Goal: Information Seeking & Learning: Learn about a topic

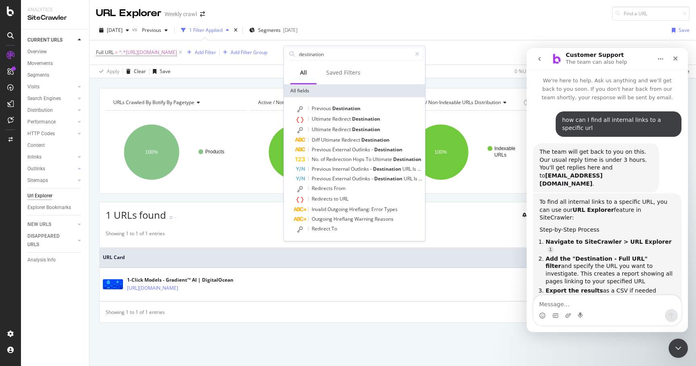
scroll to position [1, 0]
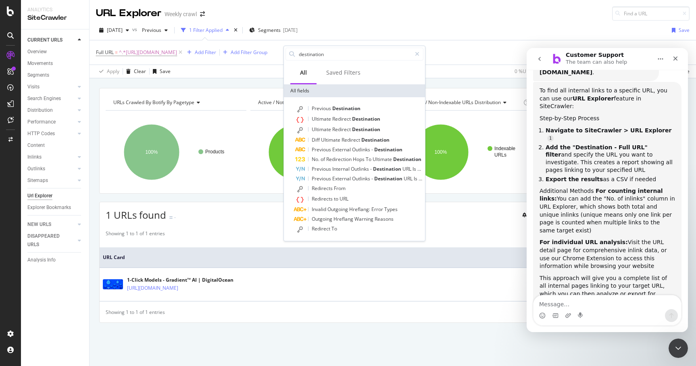
click at [46, 18] on div "SiteCrawler" at bounding box center [54, 17] width 55 height 9
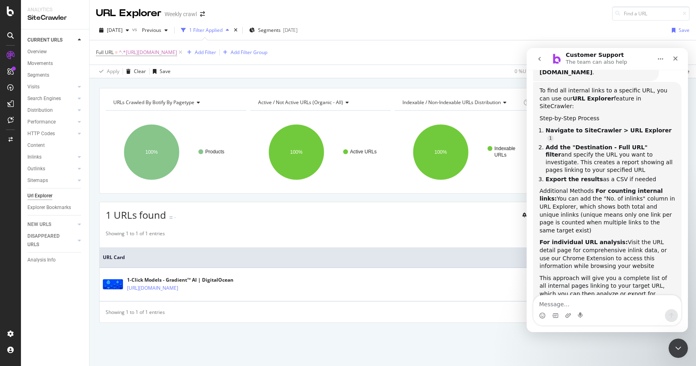
click at [31, 193] on div "Url Explorer" at bounding box center [39, 195] width 25 height 8
click at [36, 196] on div "Url Explorer" at bounding box center [39, 195] width 25 height 8
click at [38, 194] on div "Url Explorer" at bounding box center [39, 195] width 25 height 8
click at [177, 54] on span "^.*[URL][DOMAIN_NAME]" at bounding box center [148, 52] width 58 height 11
click at [184, 53] on icon at bounding box center [180, 52] width 7 height 8
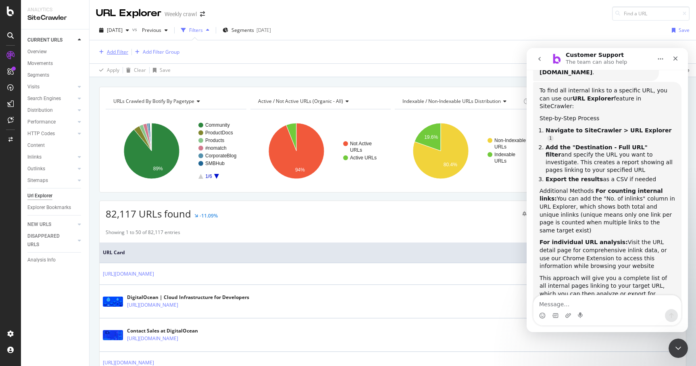
click at [113, 52] on div "Add Filter" at bounding box center [117, 51] width 21 height 7
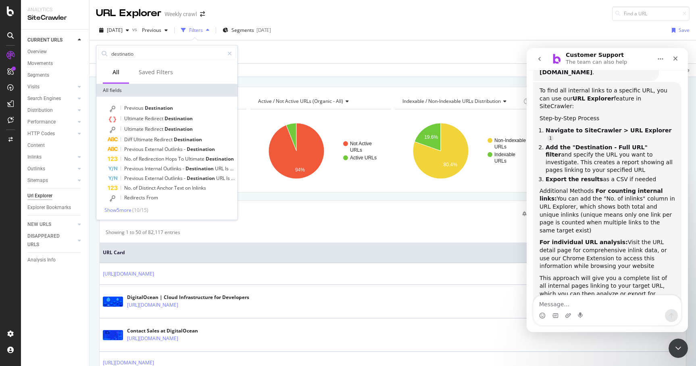
type input "destination"
click at [260, 65] on div "Apply Clear Save Switch back to Simple mode" at bounding box center [392, 69] width 606 height 13
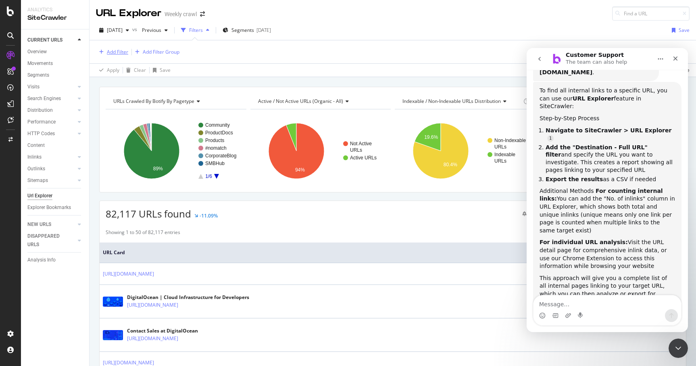
click at [122, 50] on div "Add Filter" at bounding box center [117, 51] width 21 height 7
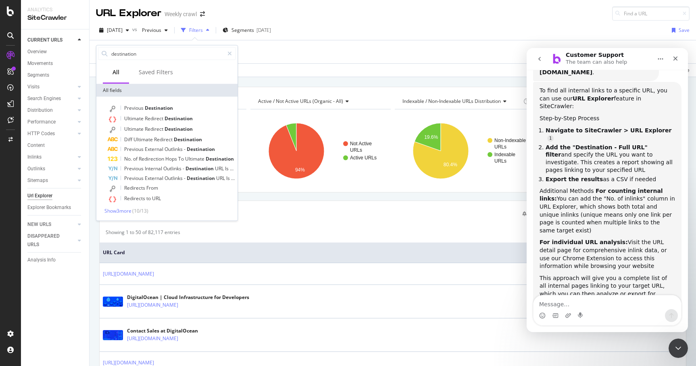
click at [305, 53] on div "Add Filter Add Filter Group" at bounding box center [392, 51] width 593 height 23
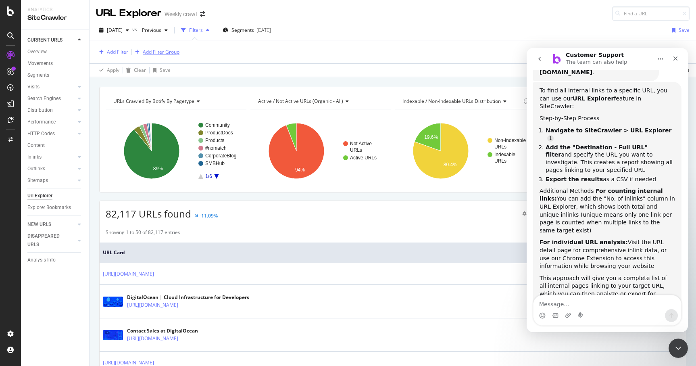
click at [166, 52] on div "Add Filter Group" at bounding box center [161, 51] width 37 height 7
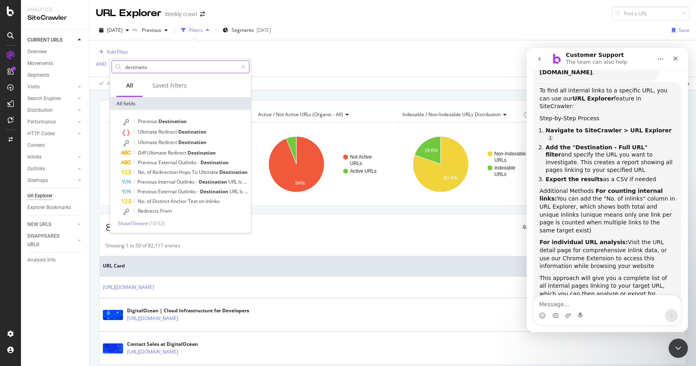
type input "destination"
click at [567, 301] on textarea "Message…" at bounding box center [606, 302] width 147 height 14
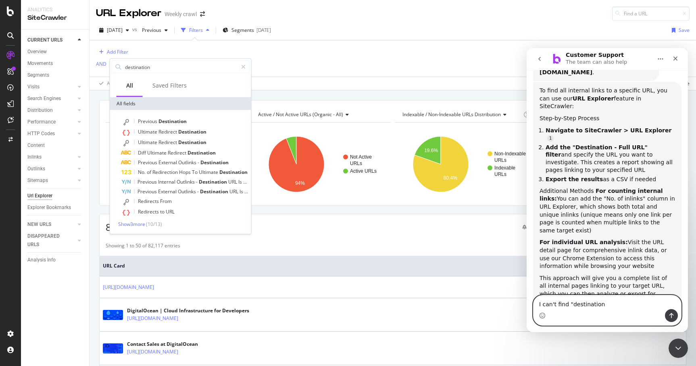
type textarea "I can't find "destination""
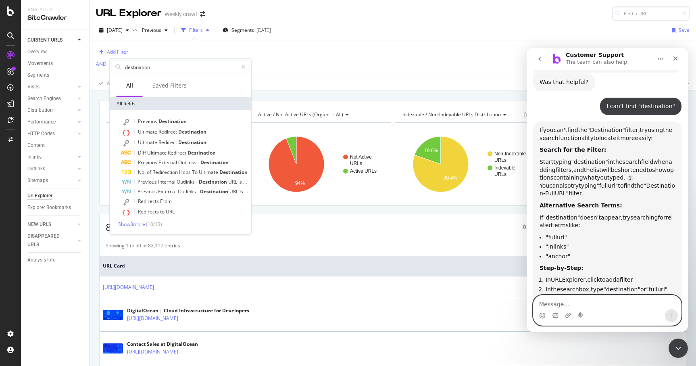
scroll to position [356, 0]
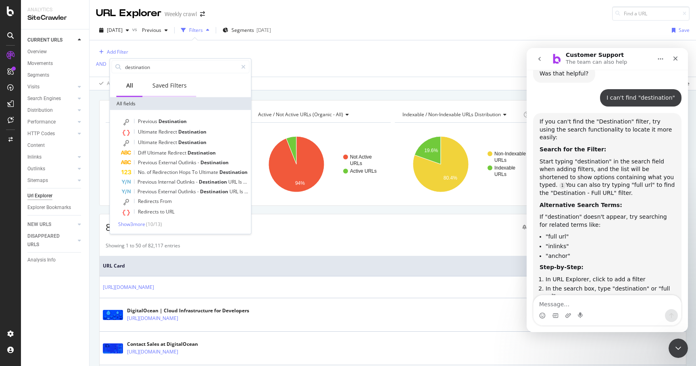
click at [169, 75] on div "Saved Filters" at bounding box center [170, 86] width 54 height 22
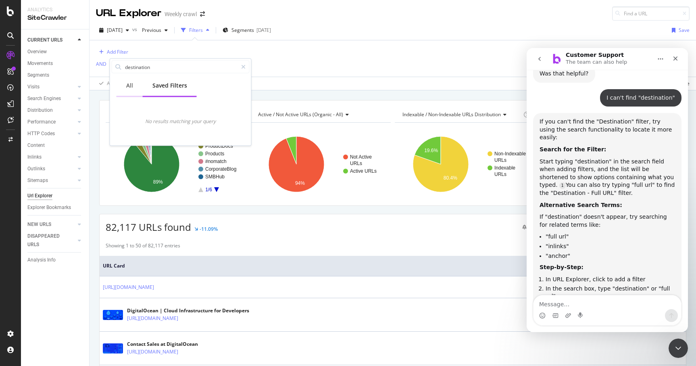
click at [128, 83] on div "All" at bounding box center [129, 85] width 7 height 8
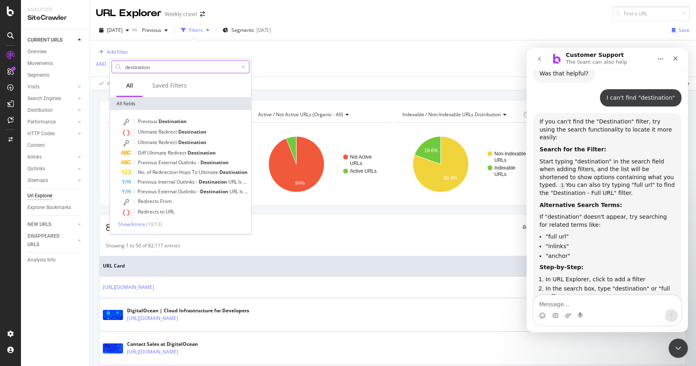
click at [142, 70] on input "destination" at bounding box center [180, 67] width 113 height 12
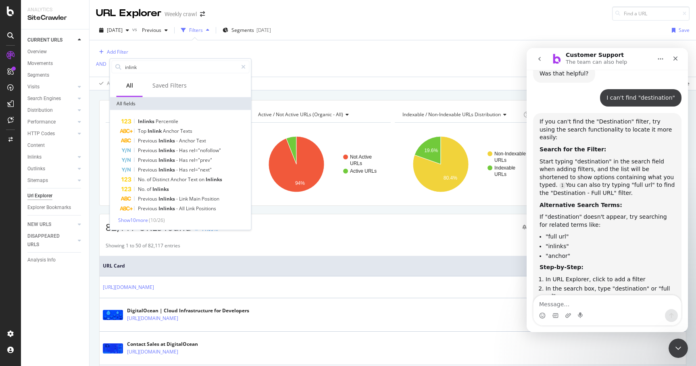
click at [125, 216] on div "Inlinks Percentile Top Inlink Anchor Texts Previous Inlinks - Anchor Text Previ…" at bounding box center [181, 169] width 138 height 107
click at [125, 220] on span "Show 10 more" at bounding box center [133, 219] width 30 height 7
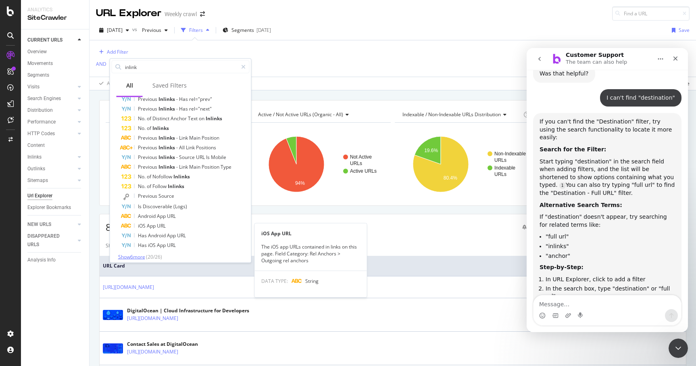
scroll to position [0, 0]
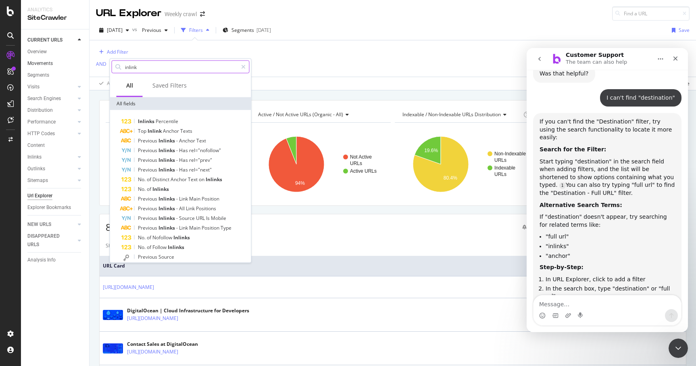
drag, startPoint x: 151, startPoint y: 65, endPoint x: 76, endPoint y: 61, distance: 75.1
click at [76, 62] on body "Analytics SiteCrawler CURRENT URLS Overview Movements Segments Visits Analysis …" at bounding box center [348, 183] width 696 height 366
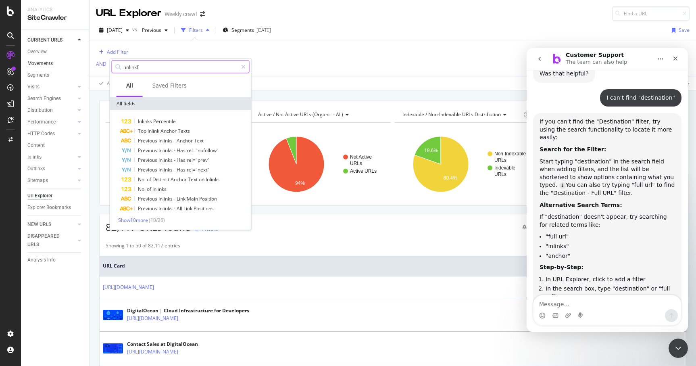
type input "i"
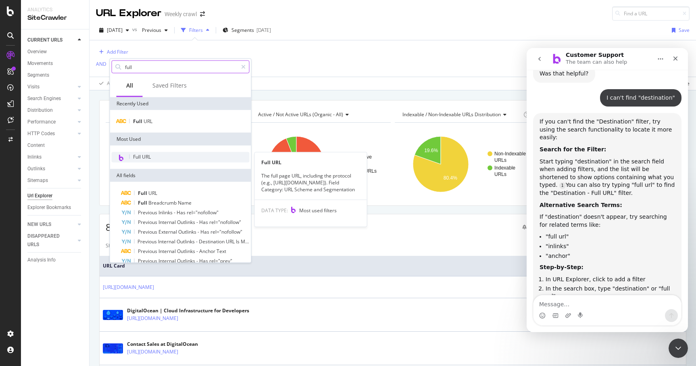
type input "full"
click at [142, 159] on span "Full URL" at bounding box center [142, 156] width 18 height 7
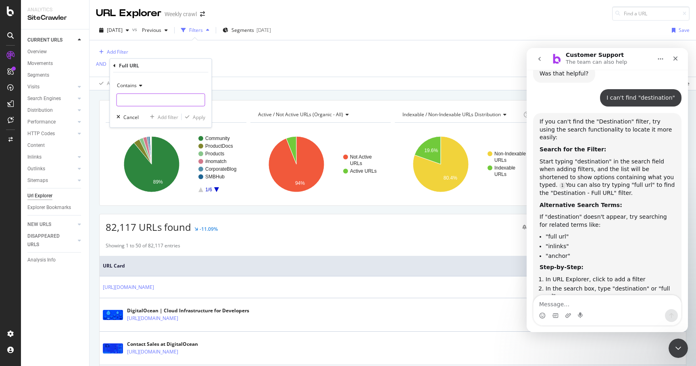
click at [149, 100] on input "text" at bounding box center [161, 99] width 88 height 13
paste input "[URL][DOMAIN_NAME]"
type input "[URL][DOMAIN_NAME]"
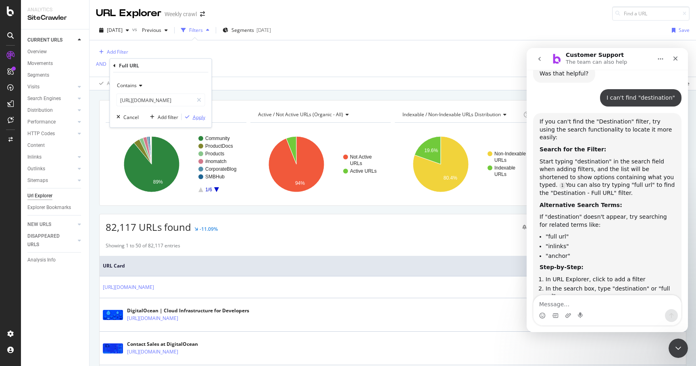
click at [204, 118] on div "Apply" at bounding box center [199, 116] width 12 height 7
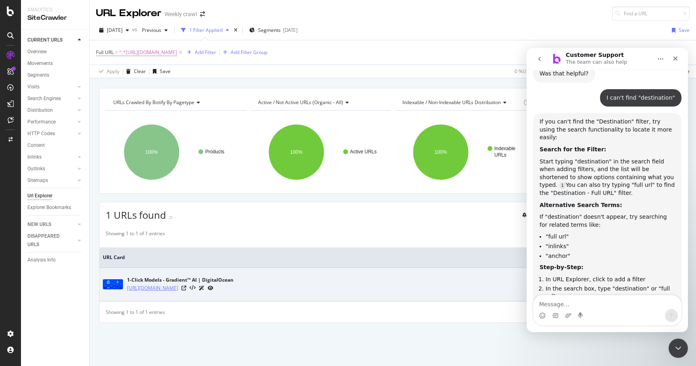
click at [178, 290] on link "[URL][DOMAIN_NAME]" at bounding box center [152, 288] width 51 height 8
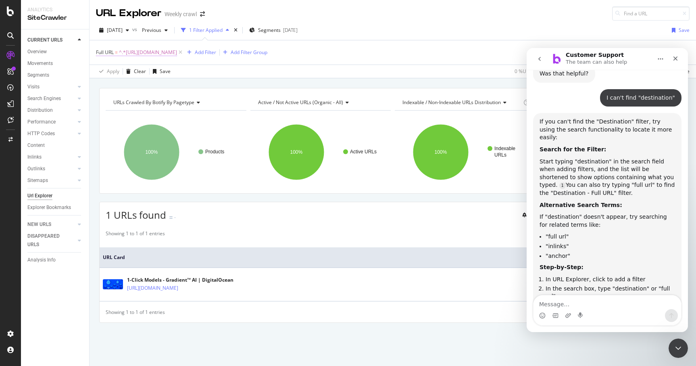
click at [123, 54] on span "^.*[URL][DOMAIN_NAME]" at bounding box center [148, 52] width 58 height 11
click at [102, 53] on div "Full URL" at bounding box center [147, 52] width 95 height 14
click at [100, 52] on icon at bounding box center [101, 51] width 2 height 5
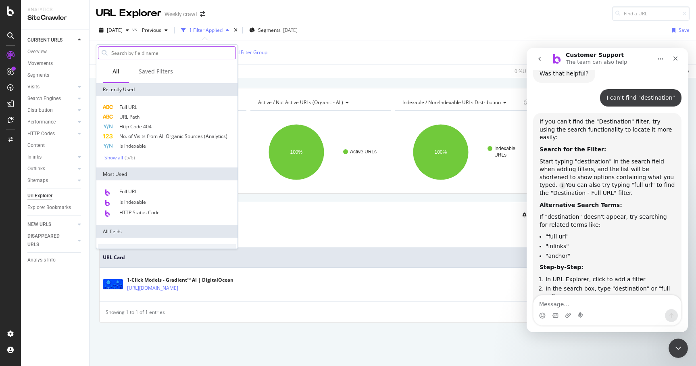
click at [131, 53] on input "text" at bounding box center [172, 53] width 125 height 12
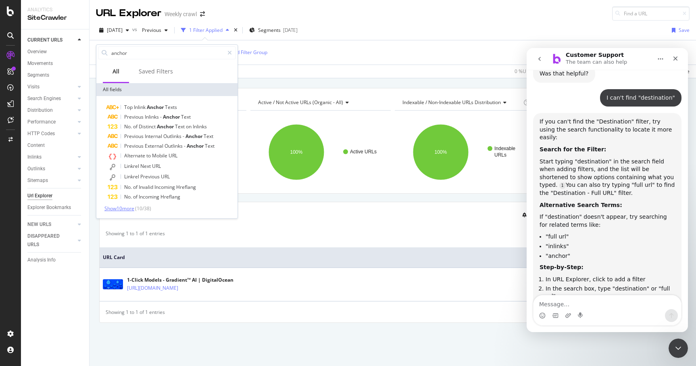
click at [110, 210] on span "Show 10 more" at bounding box center [119, 208] width 30 height 7
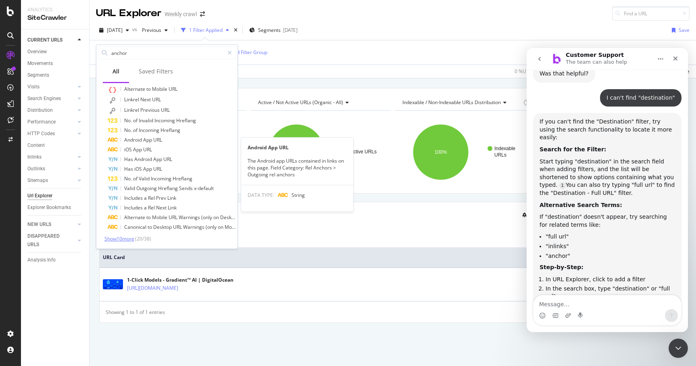
scroll to position [59, 0]
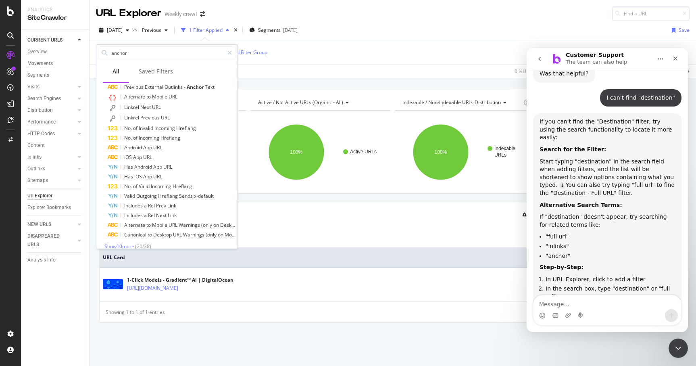
click at [114, 246] on span "Show 10 more" at bounding box center [119, 246] width 30 height 7
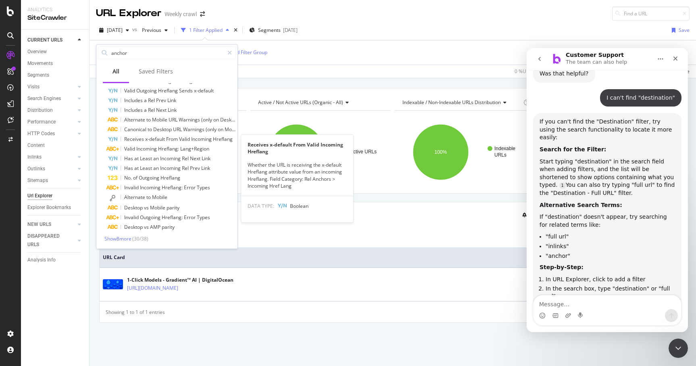
scroll to position [162, 0]
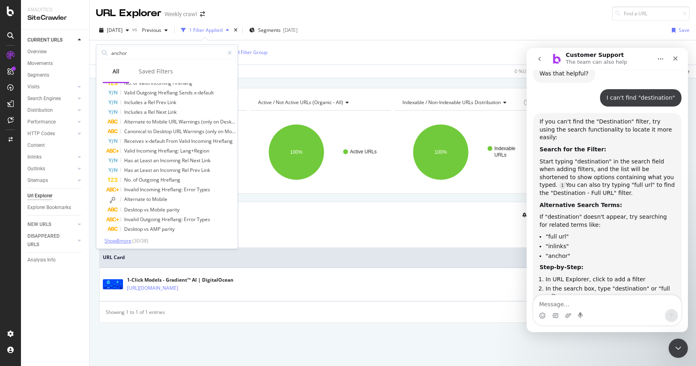
click at [121, 238] on span "Show 8 more" at bounding box center [117, 240] width 27 height 7
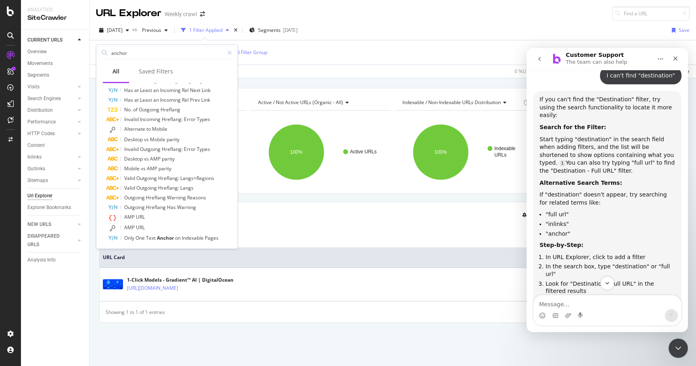
scroll to position [373, 0]
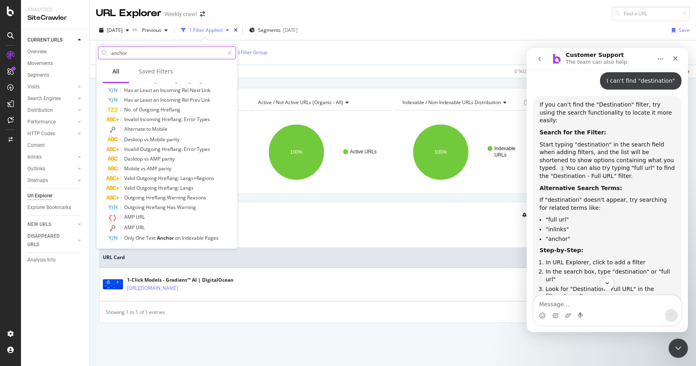
click at [159, 50] on input "anchor" at bounding box center [166, 53] width 113 height 12
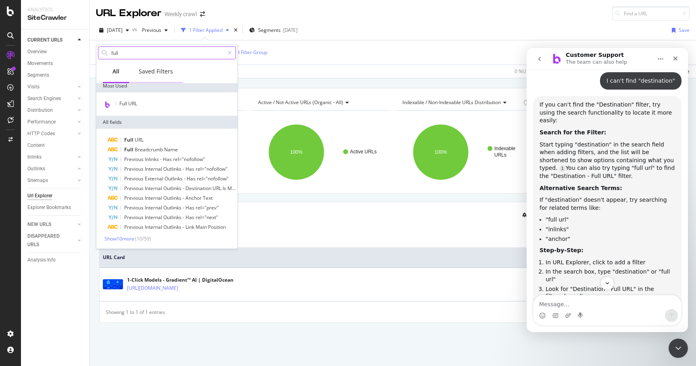
scroll to position [39, 0]
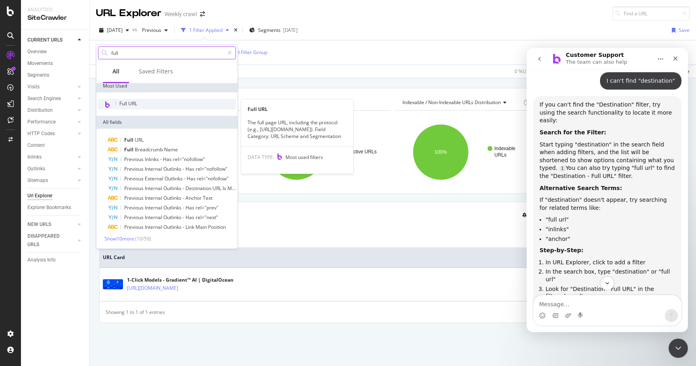
type input "full"
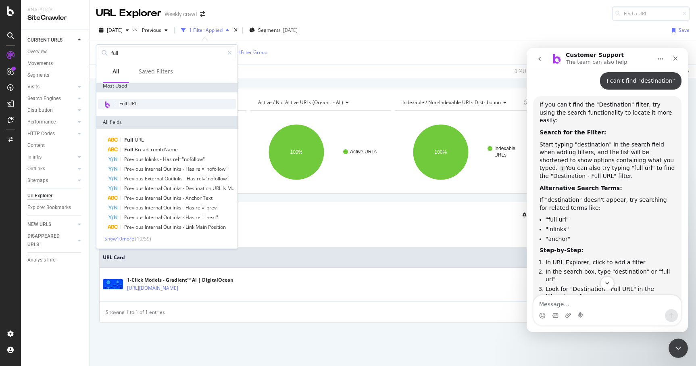
click at [135, 102] on span "Full URL" at bounding box center [128, 103] width 18 height 7
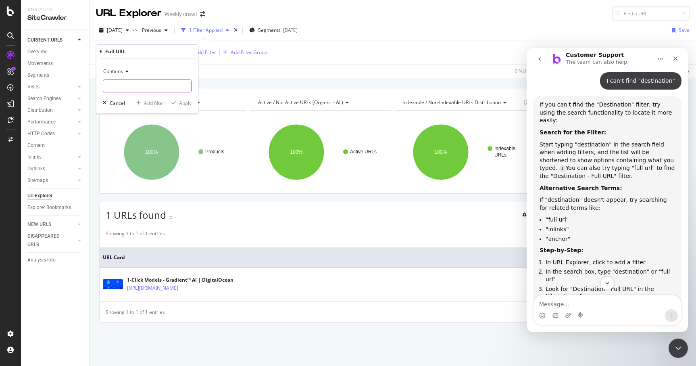
click at [136, 79] on input "text" at bounding box center [147, 85] width 88 height 13
paste input "[URL][DOMAIN_NAME]"
type input "[URL][DOMAIN_NAME]"
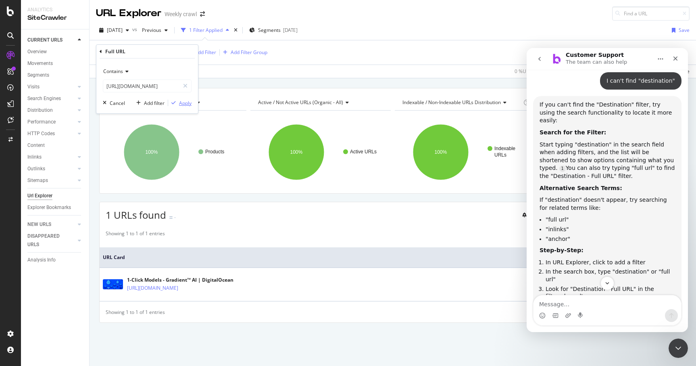
click at [184, 106] on div "Apply" at bounding box center [185, 103] width 12 height 7
click at [195, 257] on span "URL Card" at bounding box center [389, 256] width 573 height 7
click at [678, 352] on div "Close Intercom Messenger" at bounding box center [676, 346] width 19 height 19
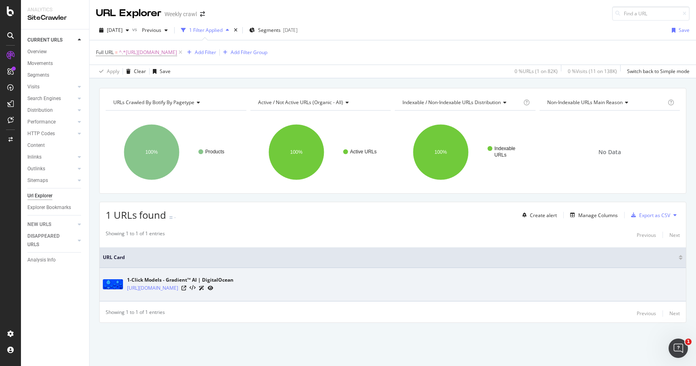
scroll to position [409, 0]
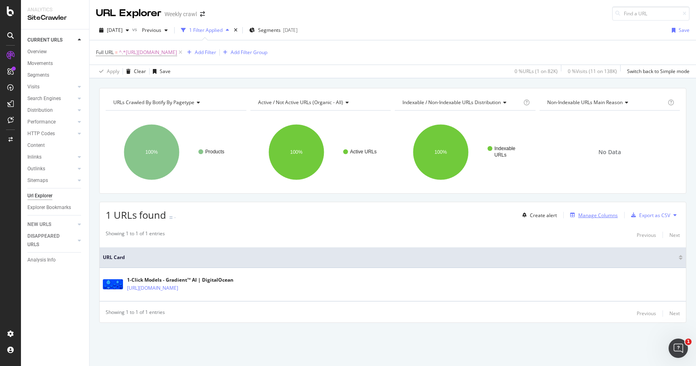
click at [576, 216] on div "button" at bounding box center [572, 214] width 11 height 5
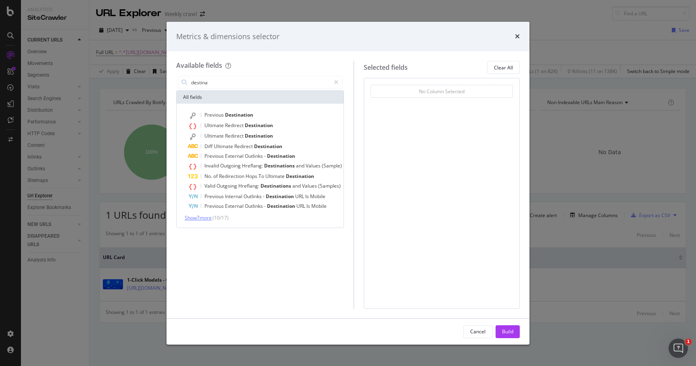
type input "destina"
click at [211, 218] on span "Show 7 more" at bounding box center [198, 217] width 27 height 7
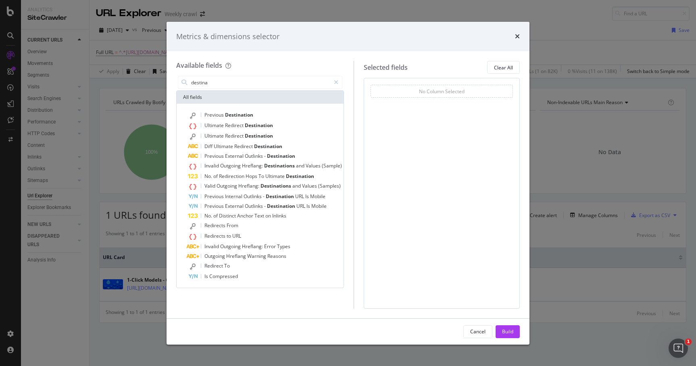
click at [90, 103] on div "Metrics & dimensions selector Available [PERSON_NAME] All fields Previous Desti…" at bounding box center [348, 183] width 696 height 366
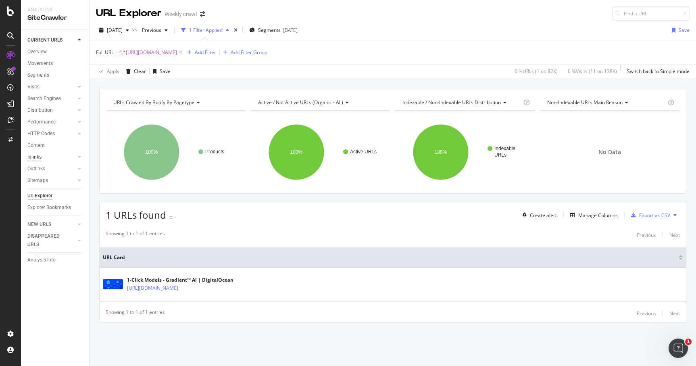
click at [35, 156] on div "Inlinks" at bounding box center [34, 157] width 14 height 8
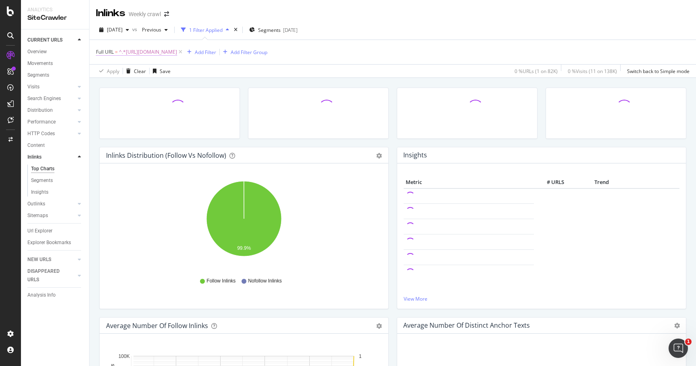
click at [177, 54] on span "^.*[URL][DOMAIN_NAME]" at bounding box center [148, 51] width 58 height 11
click at [99, 48] on div "Full URL Contains [URL][DOMAIN_NAME] Cancel Add filter Apply" at bounding box center [147, 79] width 102 height 69
click at [99, 52] on div "Full URL Contains [URL][DOMAIN_NAME] Cancel Add filter Apply" at bounding box center [147, 79] width 102 height 69
click at [120, 169] on div "Hold CMD (⌘) while clicking to filter the report. 99.9% Type of Inlink Sum of I…" at bounding box center [244, 235] width 289 height 145
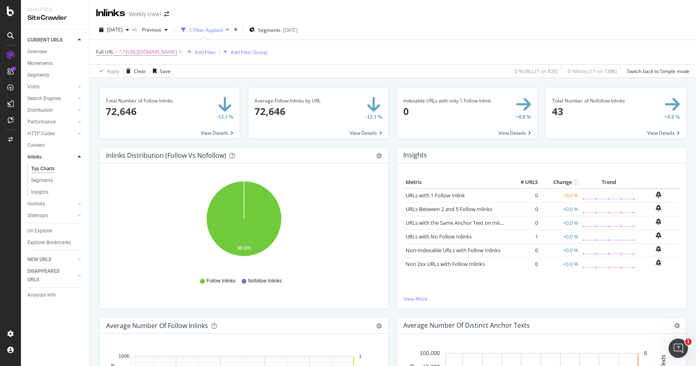
click at [165, 114] on span at bounding box center [170, 113] width 140 height 50
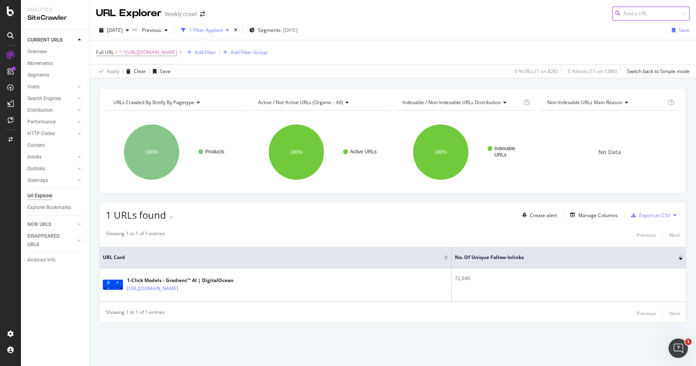
scroll to position [653, 0]
click at [139, 54] on span "^.*[URL][DOMAIN_NAME]" at bounding box center [148, 52] width 58 height 11
click at [101, 51] on icon at bounding box center [101, 51] width 2 height 5
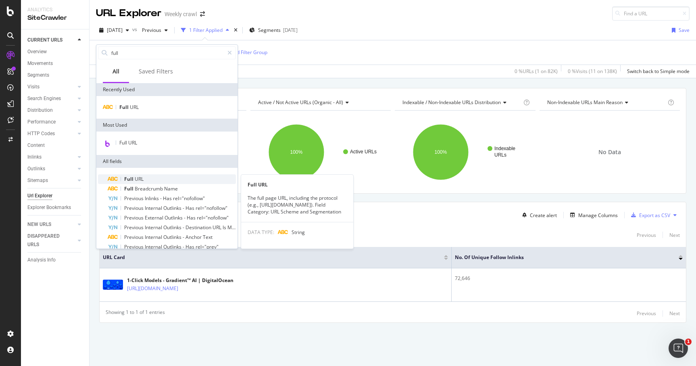
click at [135, 179] on span "URL" at bounding box center [139, 178] width 9 height 7
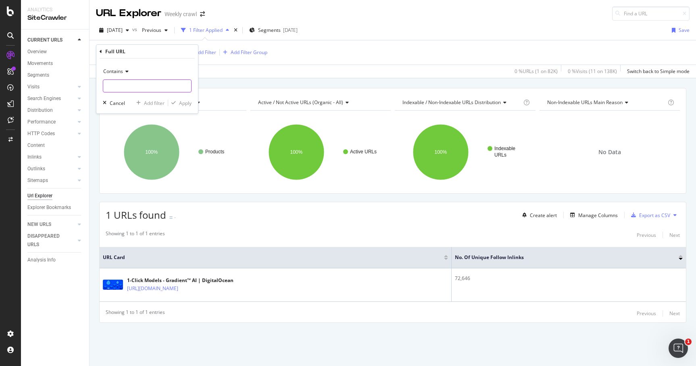
click at [123, 82] on input "text" at bounding box center [147, 85] width 88 height 13
type input "hugging"
click at [181, 104] on div "Apply" at bounding box center [185, 103] width 12 height 7
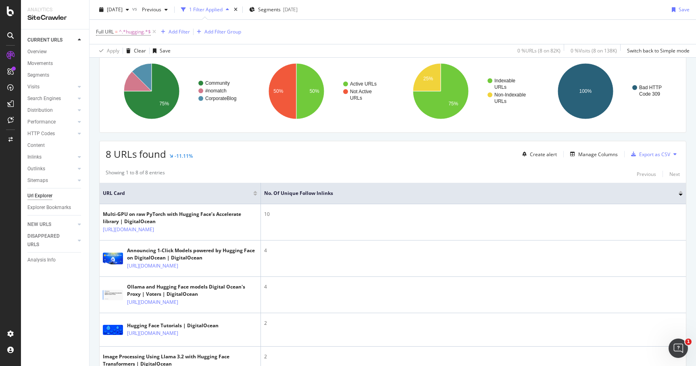
scroll to position [59, 0]
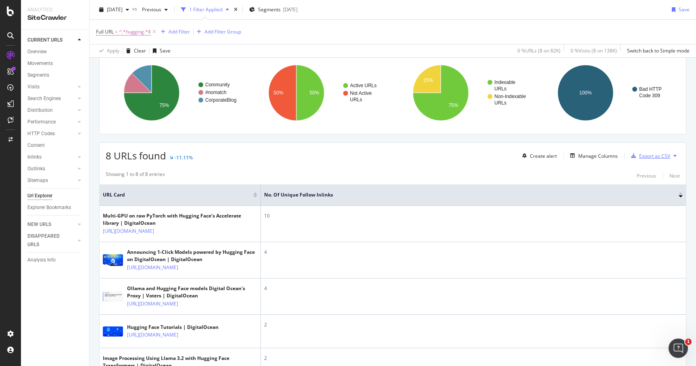
click at [653, 154] on div "Export as CSV" at bounding box center [654, 155] width 31 height 7
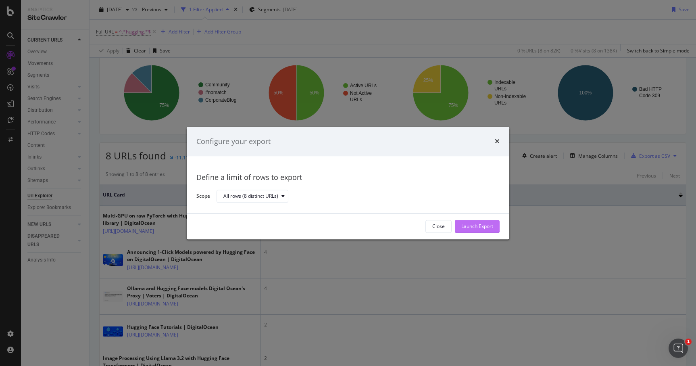
click at [465, 227] on div "Launch Export" at bounding box center [477, 226] width 32 height 7
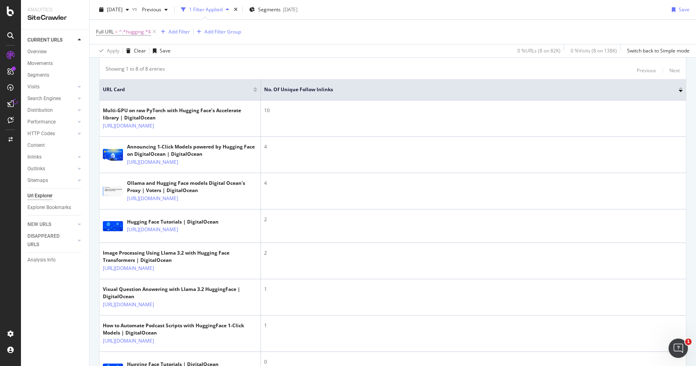
scroll to position [164, 0]
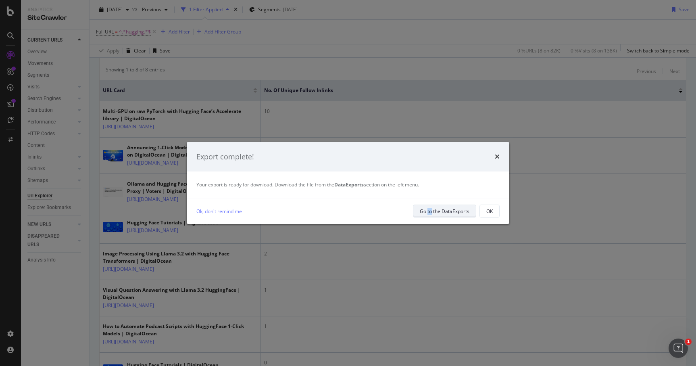
click at [422, 212] on div "Go to the DataExports" at bounding box center [445, 211] width 50 height 7
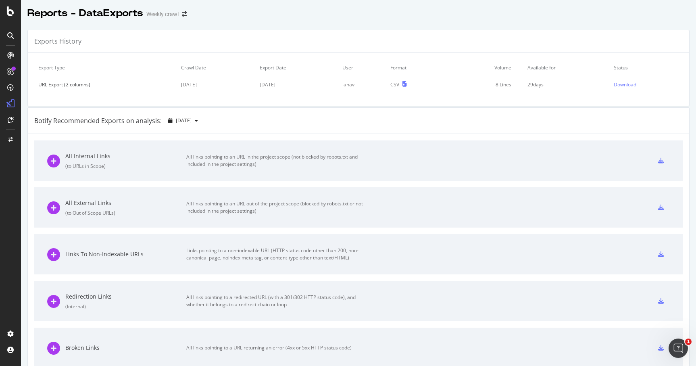
click at [89, 154] on div "All Internal Links" at bounding box center [125, 156] width 121 height 8
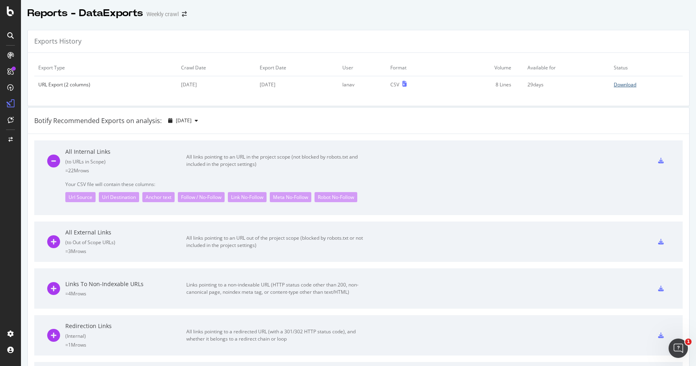
click at [626, 85] on div "Download" at bounding box center [624, 84] width 23 height 7
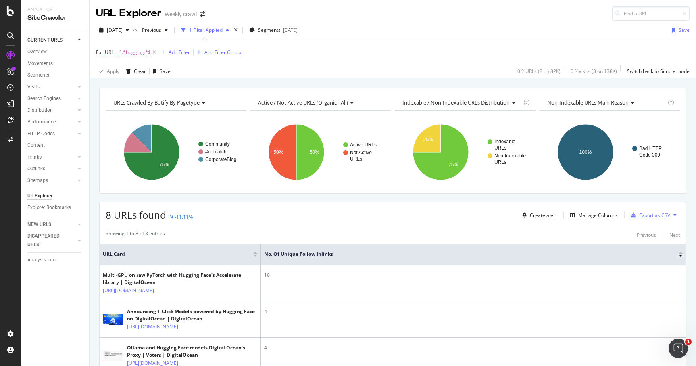
click at [135, 50] on span "^.*hugging.*$" at bounding box center [135, 52] width 32 height 11
drag, startPoint x: 149, startPoint y: 88, endPoint x: 89, endPoint y: 87, distance: 59.2
click at [89, 87] on body "Analytics SiteCrawler CURRENT URLS Overview Movements Segments Visits Analysis …" at bounding box center [348, 183] width 696 height 366
type input "c"
type input "click"
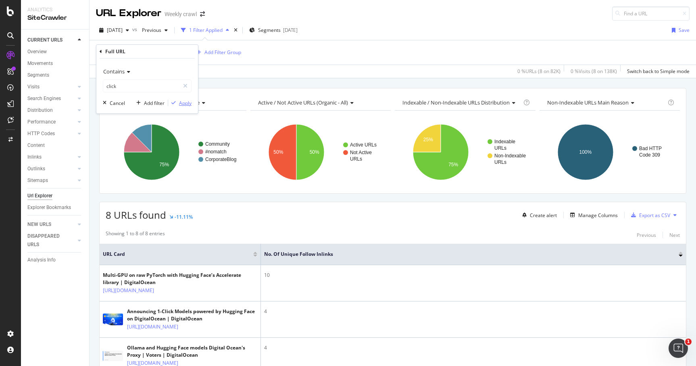
click at [183, 103] on div "Apply" at bounding box center [185, 103] width 12 height 7
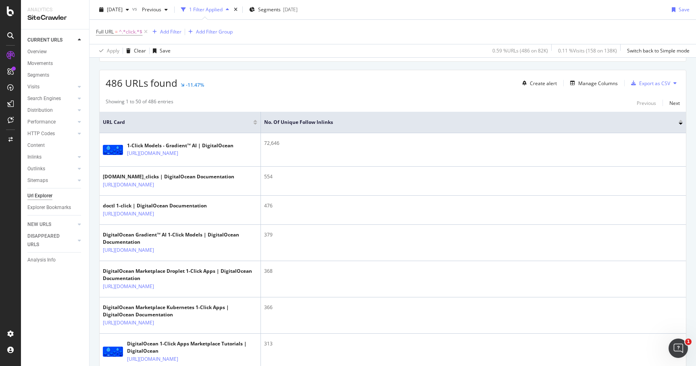
scroll to position [39, 0]
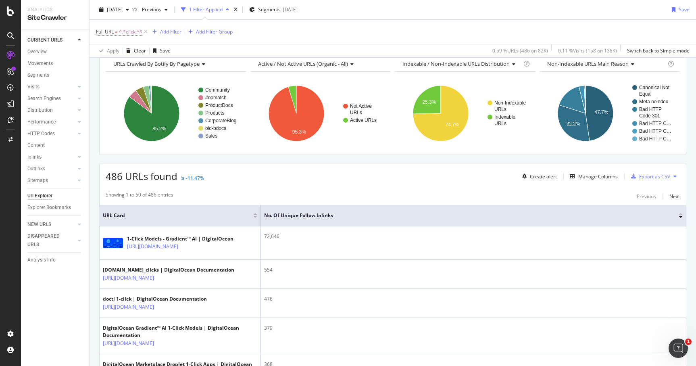
click at [646, 175] on div "Export as CSV" at bounding box center [654, 176] width 31 height 7
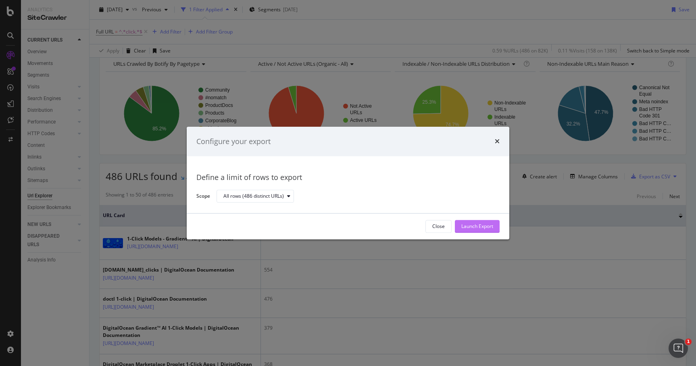
click at [480, 224] on div "Launch Export" at bounding box center [477, 226] width 32 height 7
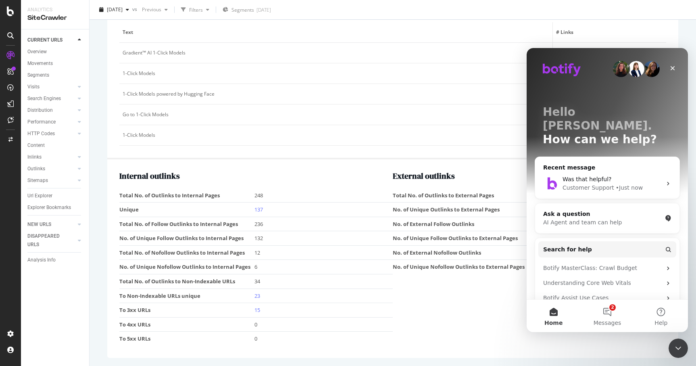
scroll to position [1055, 0]
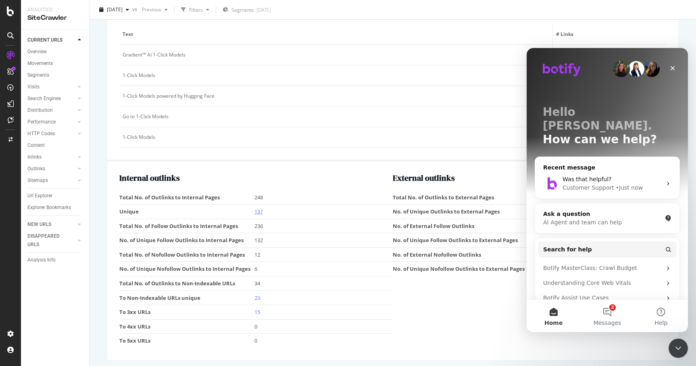
click at [258, 210] on link "137" at bounding box center [258, 211] width 8 height 7
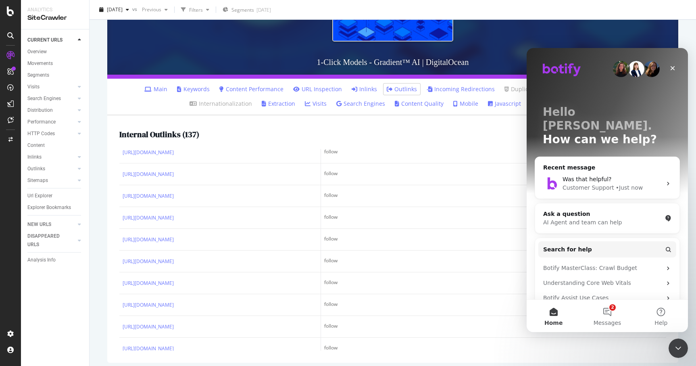
scroll to position [29, 0]
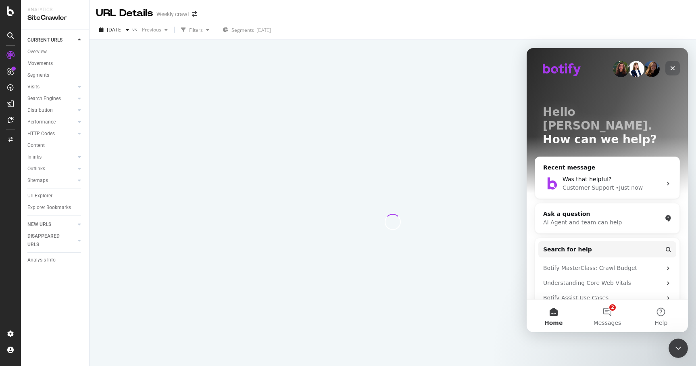
click at [672, 69] on icon "Close" at bounding box center [672, 68] width 4 height 4
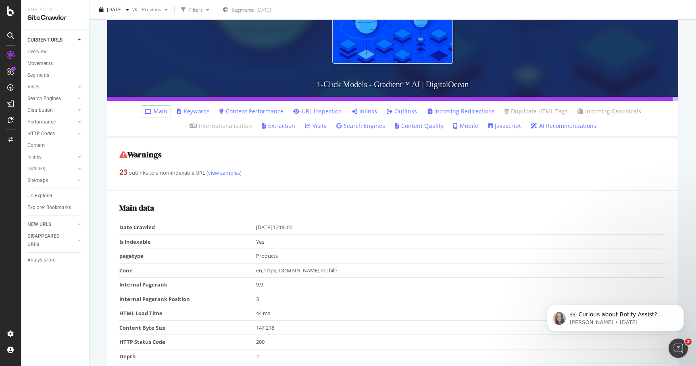
scroll to position [110, 0]
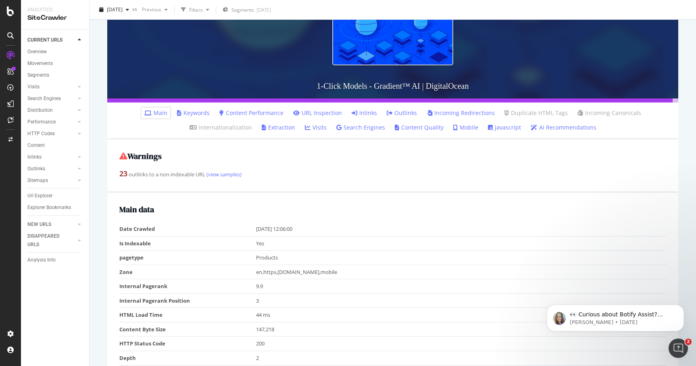
click at [351, 112] on link "Inlinks" at bounding box center [363, 113] width 25 height 8
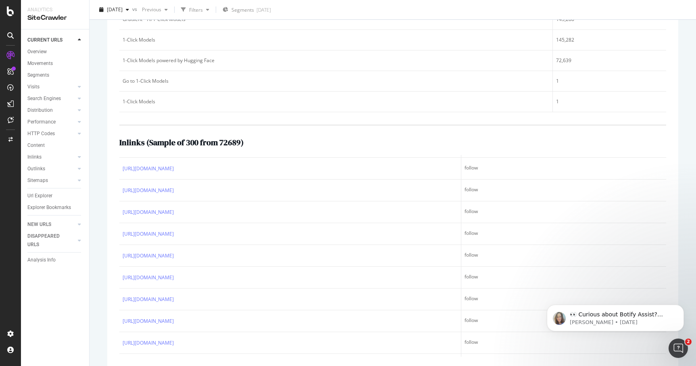
scroll to position [4160, 0]
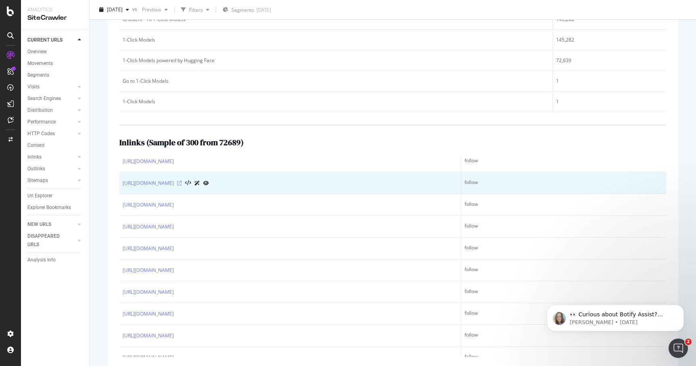
click at [182, 183] on icon at bounding box center [179, 183] width 5 height 5
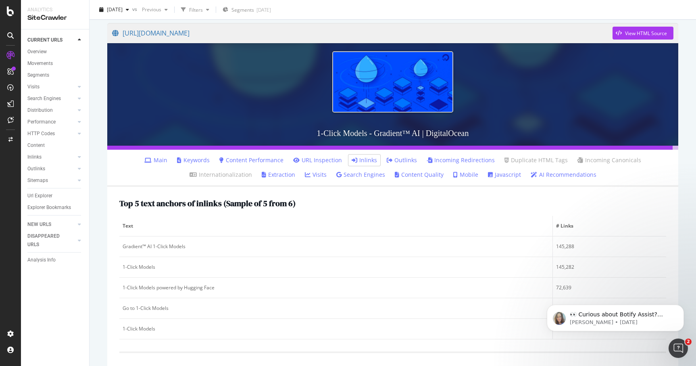
scroll to position [61, 0]
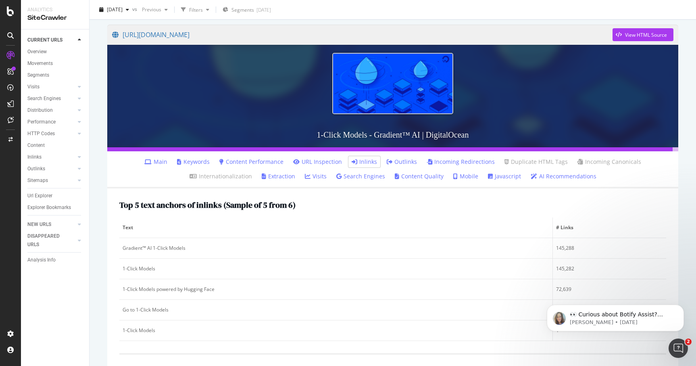
click at [386, 162] on link "Outlinks" at bounding box center [401, 162] width 30 height 8
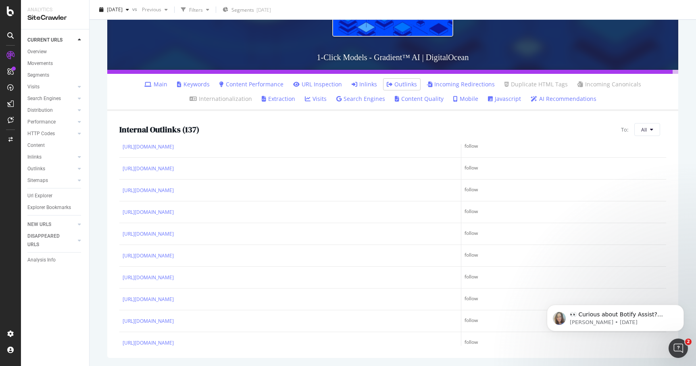
scroll to position [975, 0]
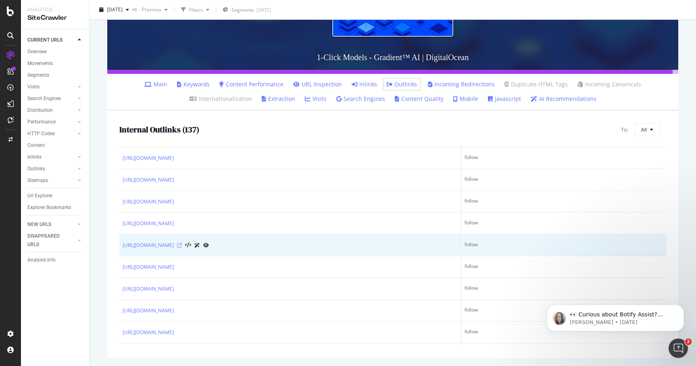
click at [182, 243] on icon at bounding box center [179, 245] width 5 height 5
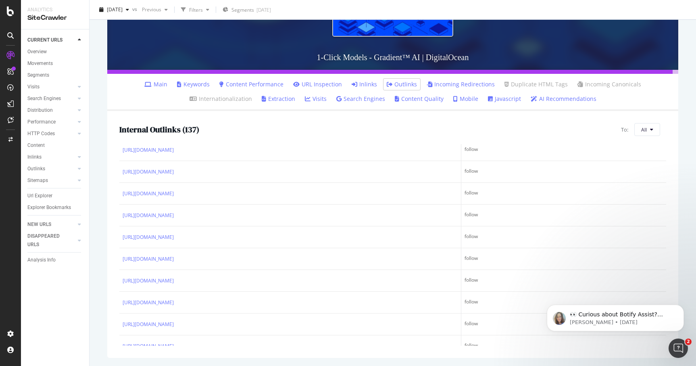
scroll to position [206, 0]
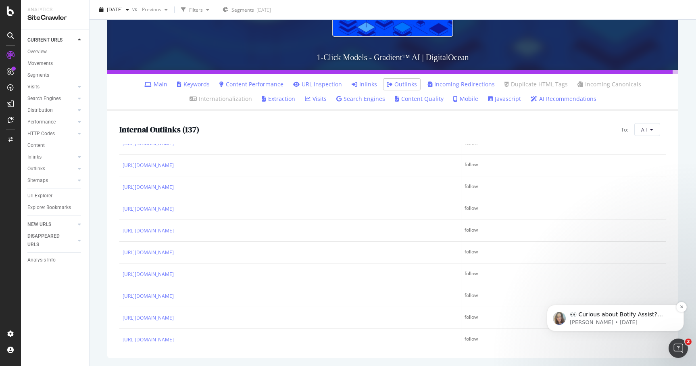
click at [610, 315] on p "👀 Curious about Botify Assist? Check out these use cases to explore what Assist…" at bounding box center [621, 314] width 104 height 8
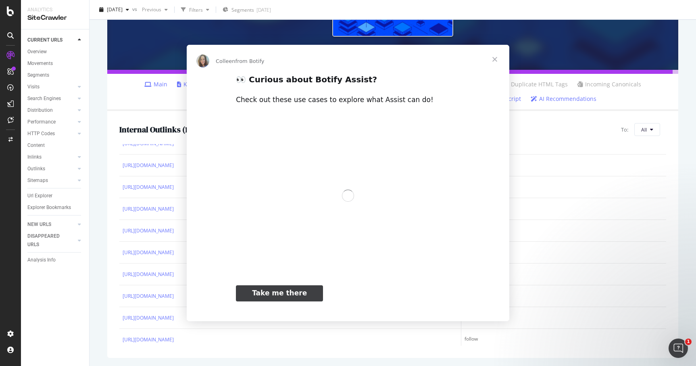
scroll to position [0, 0]
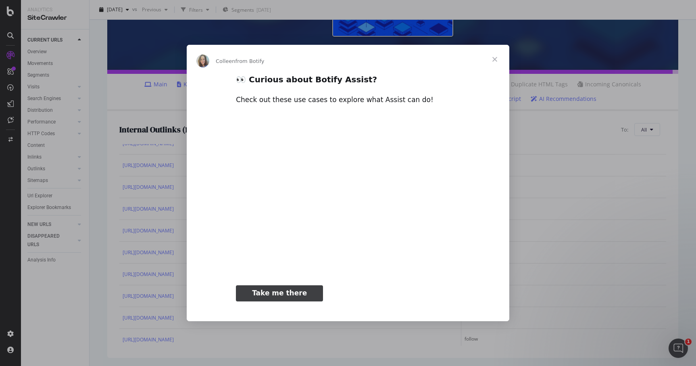
type input "74791"
click at [492, 60] on span "Close" at bounding box center [494, 59] width 29 height 29
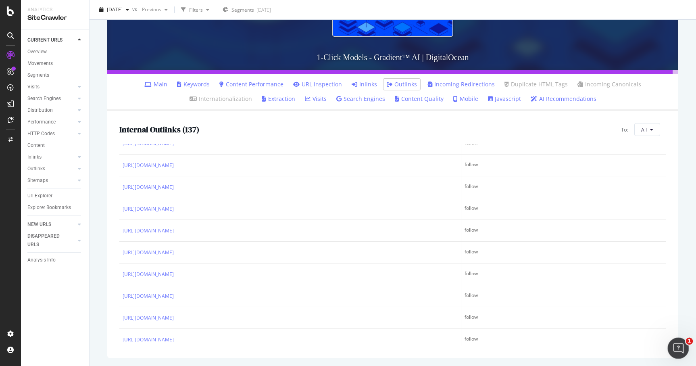
click at [686, 349] on html at bounding box center [676, 346] width 19 height 19
click at [677, 347] on icon "Open Intercom Messenger" at bounding box center [677, 346] width 6 height 6
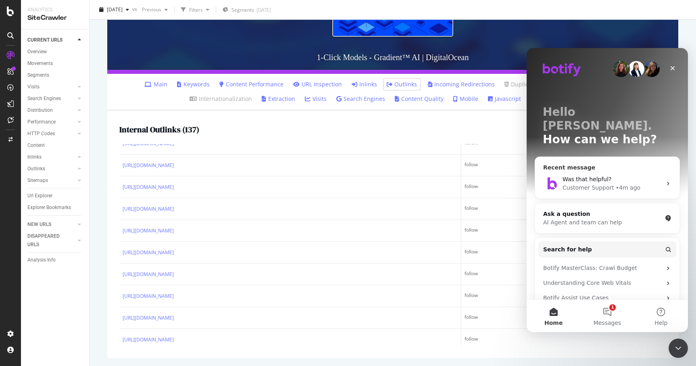
click at [641, 183] on div "Customer Support • 4m ago" at bounding box center [611, 187] width 99 height 8
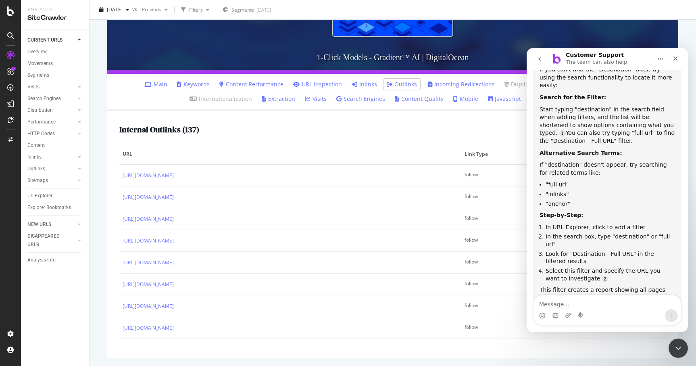
click at [261, 127] on div "Internal Outlinks ( 137 ) To: All" at bounding box center [392, 129] width 546 height 13
click at [126, 126] on h2 "Internal Outlinks ( 137 )" at bounding box center [159, 129] width 80 height 9
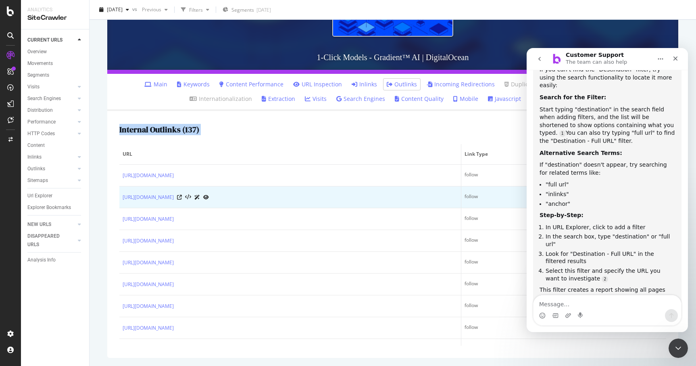
copy h2 "Internal Outlinks ( 137 )"
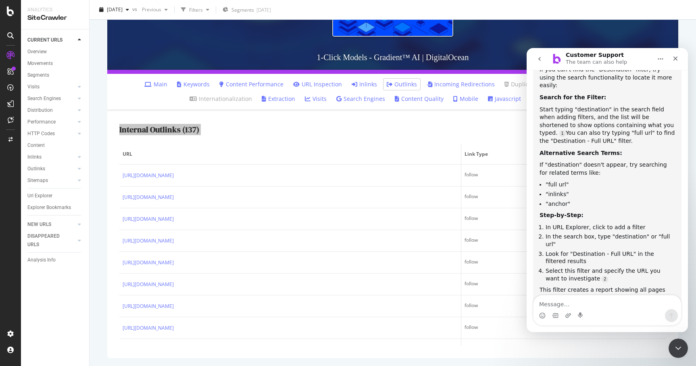
click at [552, 309] on div "Intercom messenger" at bounding box center [555, 315] width 6 height 13
click at [553, 304] on textarea "Message…" at bounding box center [606, 302] width 147 height 14
paste textarea "Internal Outlinks (137)"
type textarea "what are Internal Outlinks (137)"
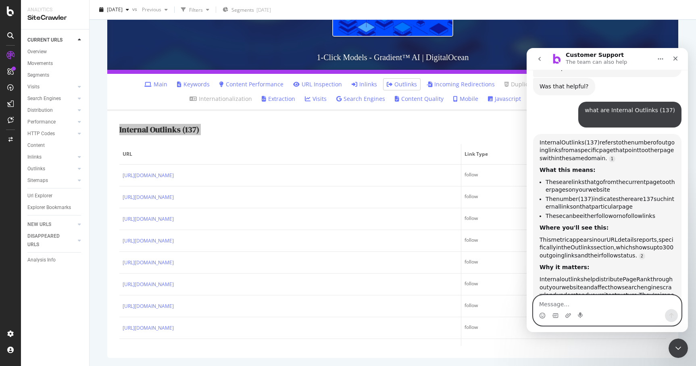
scroll to position [651, 0]
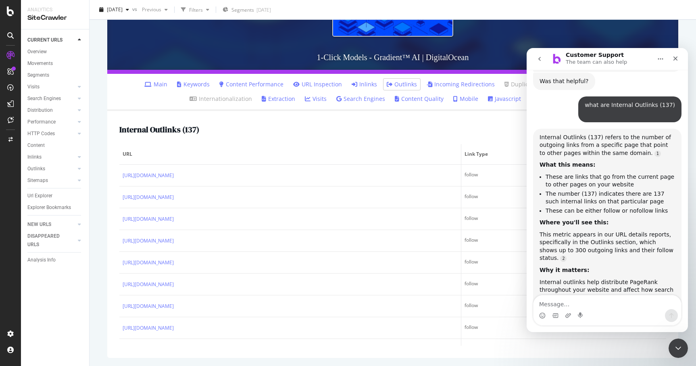
click at [187, 103] on ul "Main Keywords Content Performance URL Inspection Inlinks Outlinks Incoming Redi…" at bounding box center [392, 92] width 571 height 37
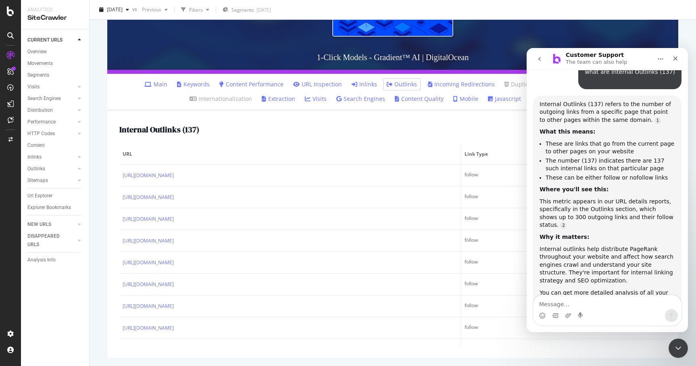
scroll to position [682, 0]
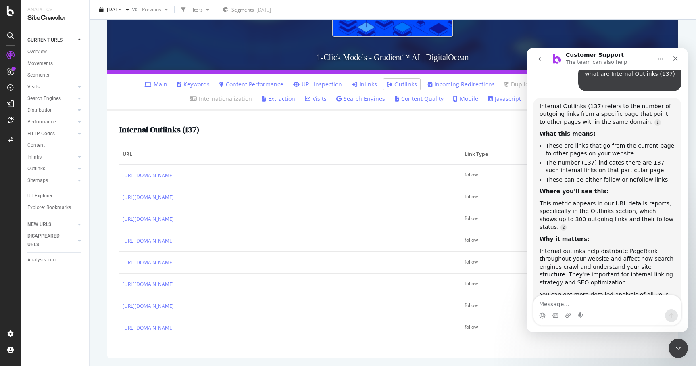
click at [542, 60] on button "go back" at bounding box center [539, 58] width 15 height 15
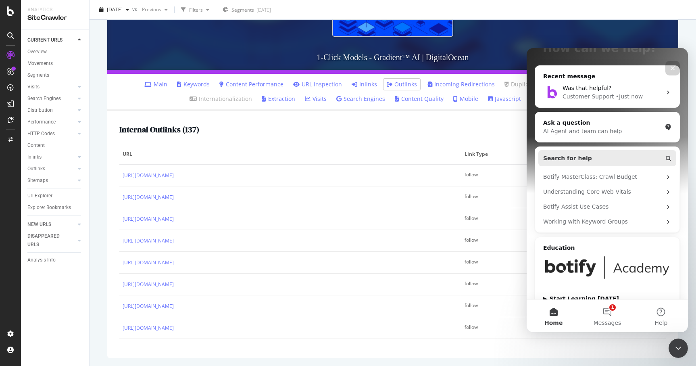
scroll to position [91, 0]
click at [605, 311] on button "1 Messages" at bounding box center [607, 315] width 54 height 32
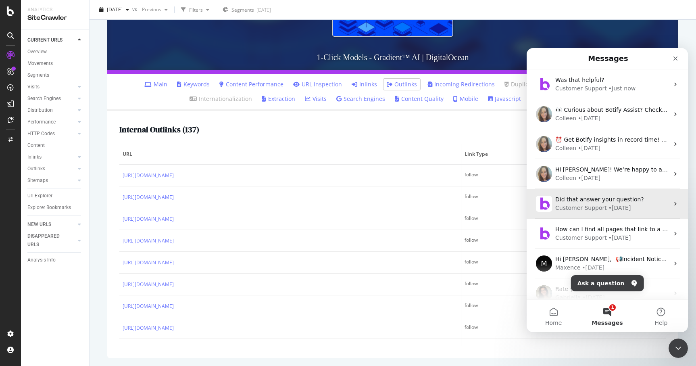
click at [611, 199] on span "Did that answer your question?" at bounding box center [599, 199] width 89 height 6
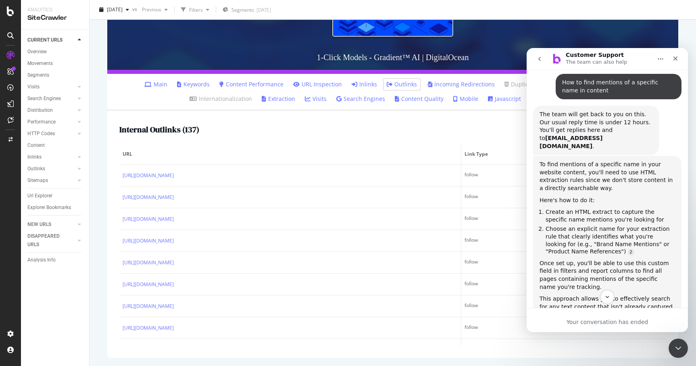
scroll to position [37, 0]
click at [298, 125] on div "Internal Outlinks ( 137 ) To: All" at bounding box center [392, 129] width 546 height 13
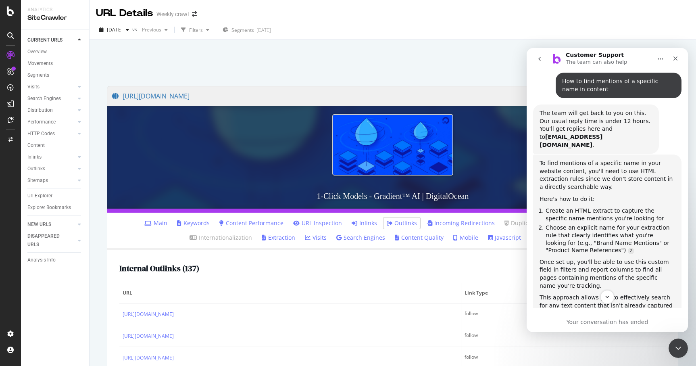
click at [351, 222] on link "Inlinks" at bounding box center [363, 223] width 25 height 8
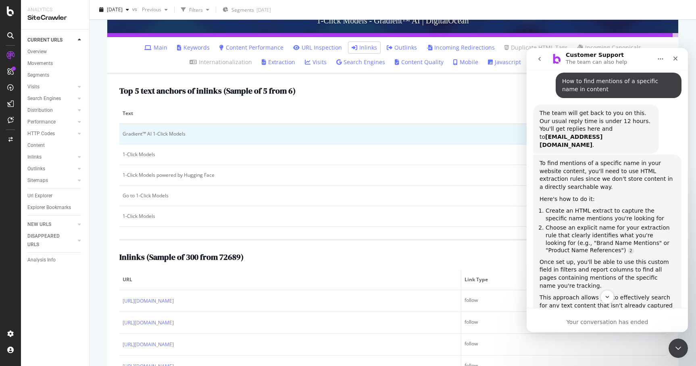
scroll to position [182, 0]
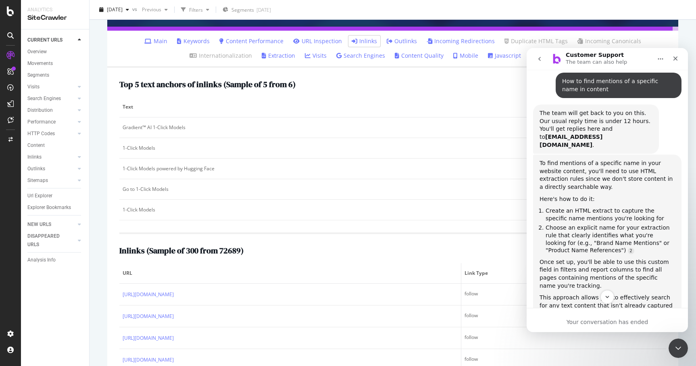
click at [656, 61] on button "Home" at bounding box center [659, 58] width 15 height 15
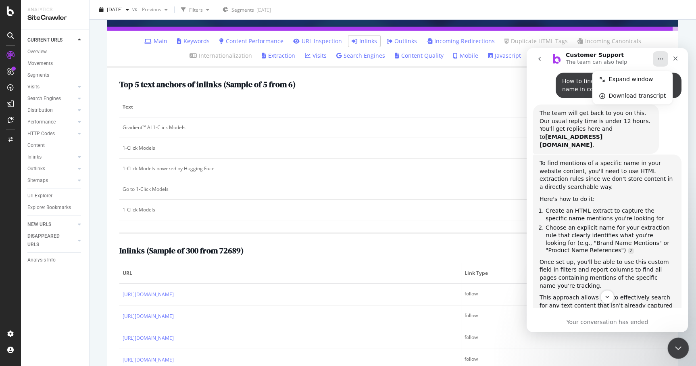
click at [681, 353] on div "Close Intercom Messenger" at bounding box center [676, 346] width 19 height 19
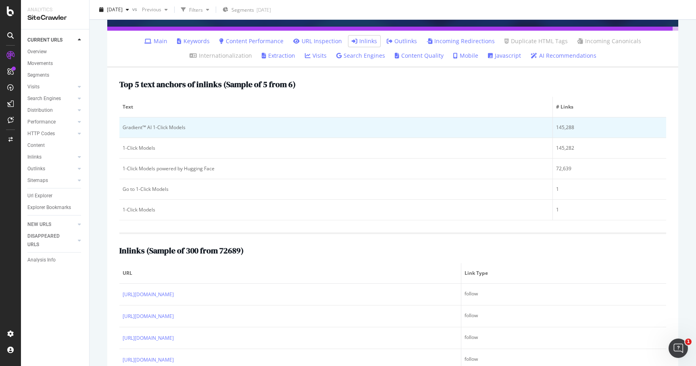
click at [403, 129] on div "Gradient™ AI 1-Click Models" at bounding box center [336, 127] width 426 height 7
click at [179, 127] on div "Gradient™ AI 1-Click Models" at bounding box center [336, 127] width 426 height 7
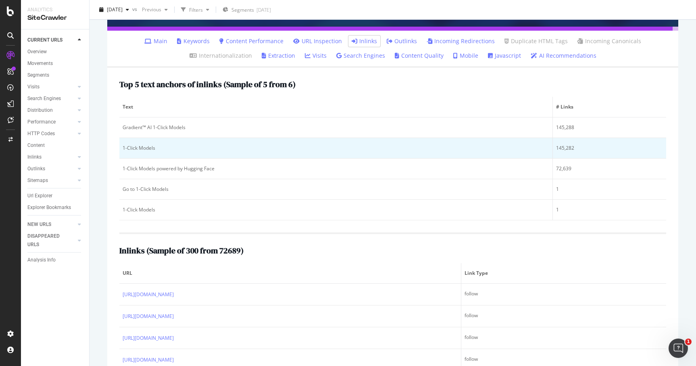
click at [142, 147] on div "1-Click Models" at bounding box center [336, 147] width 426 height 7
click at [573, 148] on div "145,282" at bounding box center [609, 147] width 107 height 7
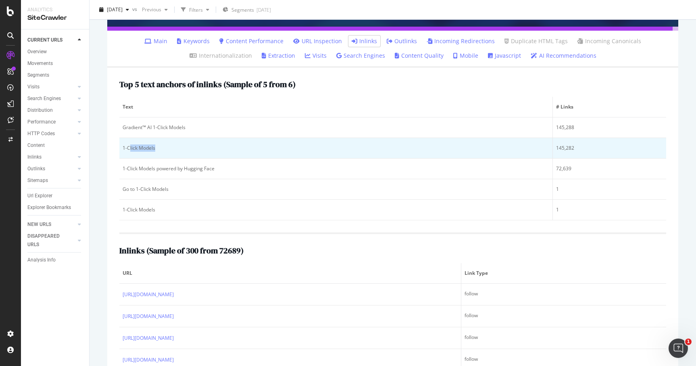
drag, startPoint x: 129, startPoint y: 151, endPoint x: 203, endPoint y: 151, distance: 74.6
click at [203, 151] on div "1-Click Models" at bounding box center [336, 147] width 426 height 7
click at [160, 151] on div "1-Click Models" at bounding box center [336, 147] width 426 height 7
click at [139, 151] on div "1-Click Models" at bounding box center [336, 147] width 426 height 7
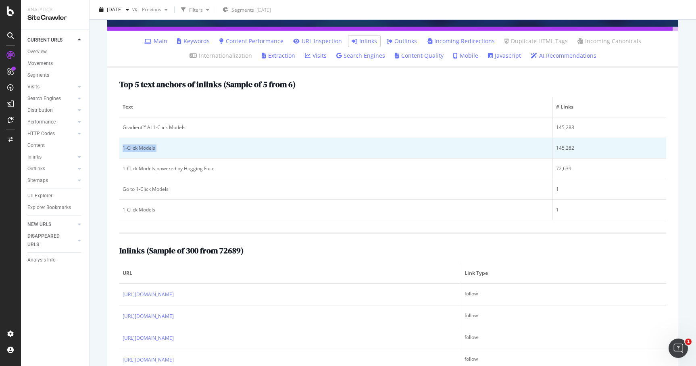
click at [139, 151] on div "1-Click Models" at bounding box center [336, 147] width 426 height 7
copy div "1-Click Models"
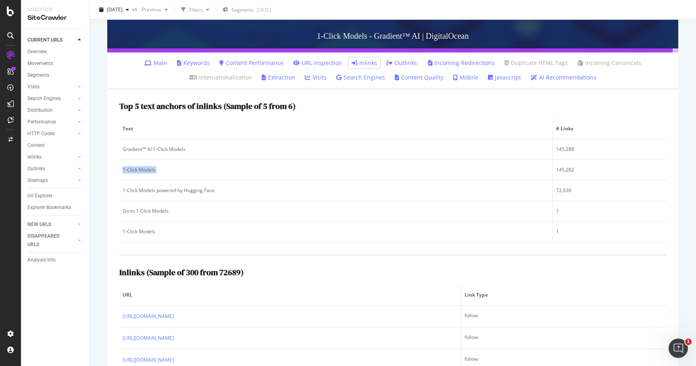
scroll to position [0, 0]
